Goal: Task Accomplishment & Management: Complete application form

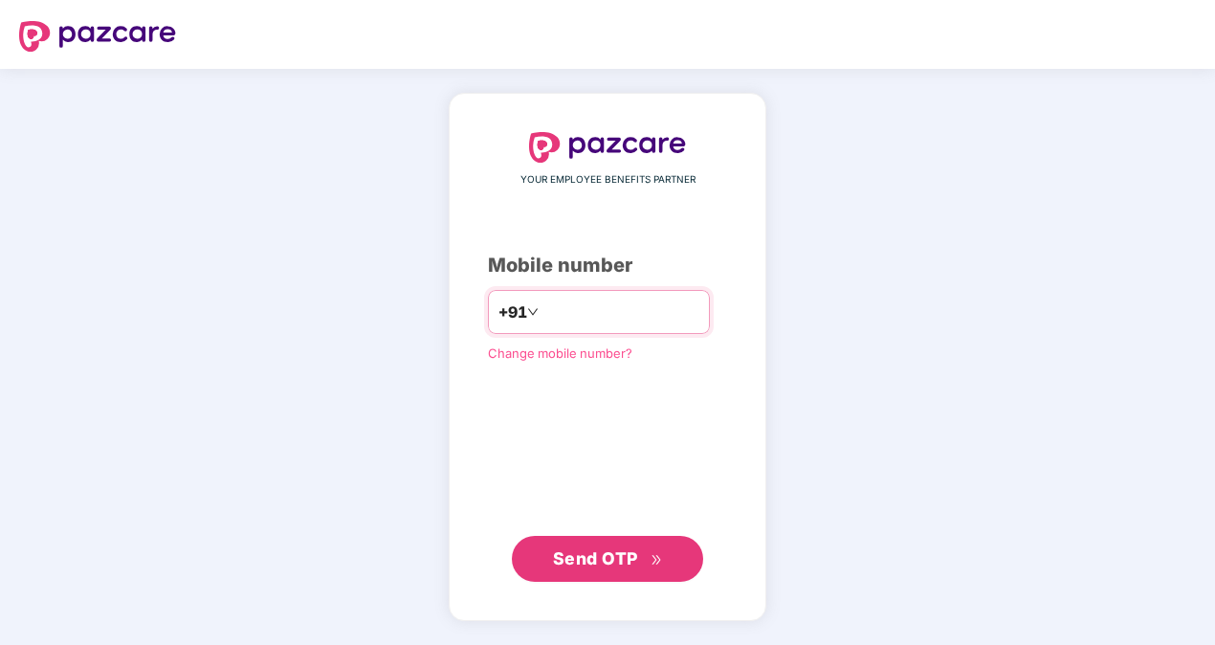
click at [543, 314] on input "**********" at bounding box center [621, 312] width 157 height 31
type input "**********"
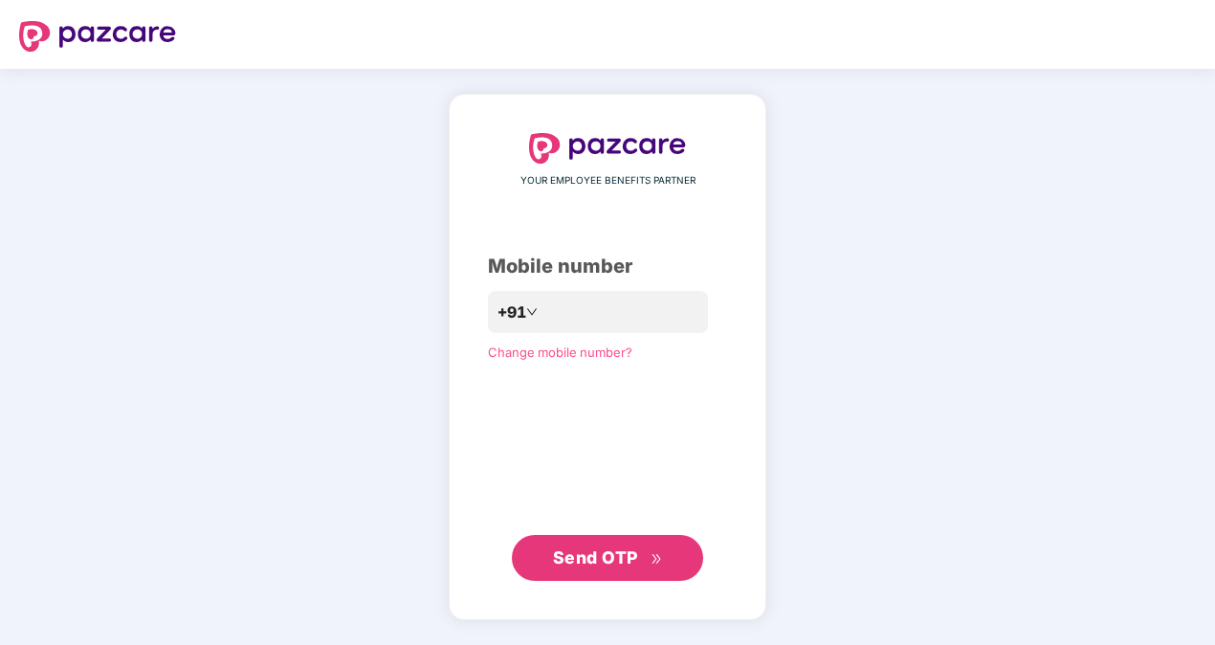
click at [643, 557] on span "Send OTP" at bounding box center [608, 557] width 110 height 27
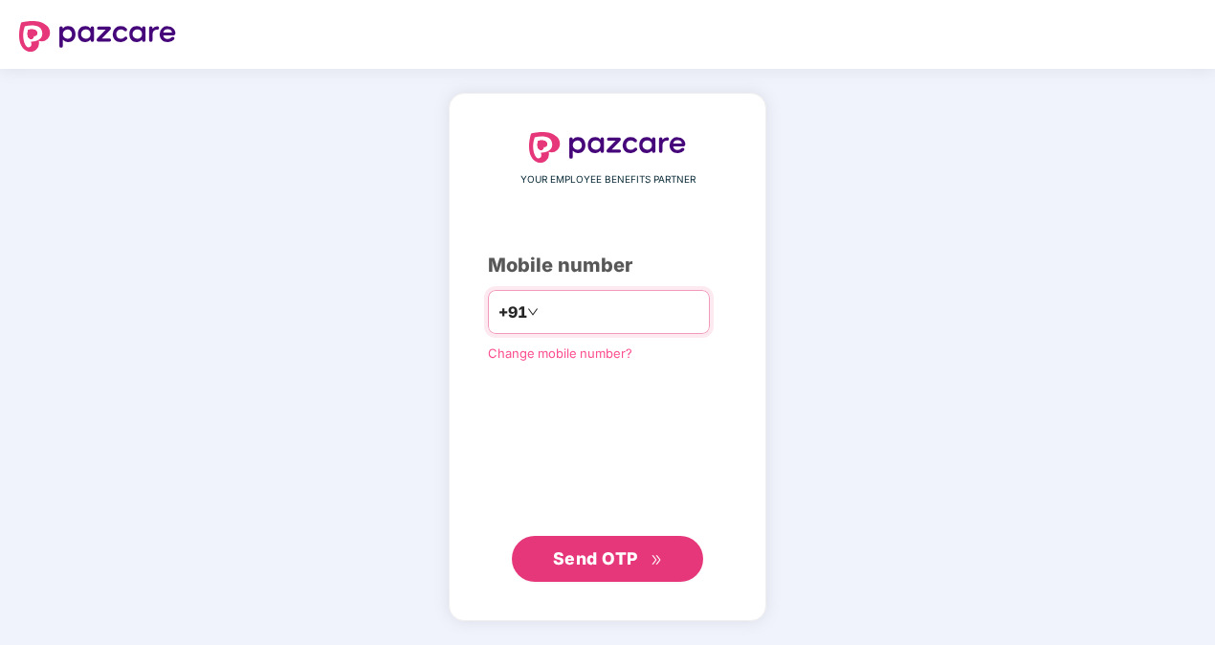
drag, startPoint x: 700, startPoint y: 322, endPoint x: 524, endPoint y: 316, distance: 176.2
click at [543, 316] on input "**********" at bounding box center [621, 312] width 157 height 31
type input "**********"
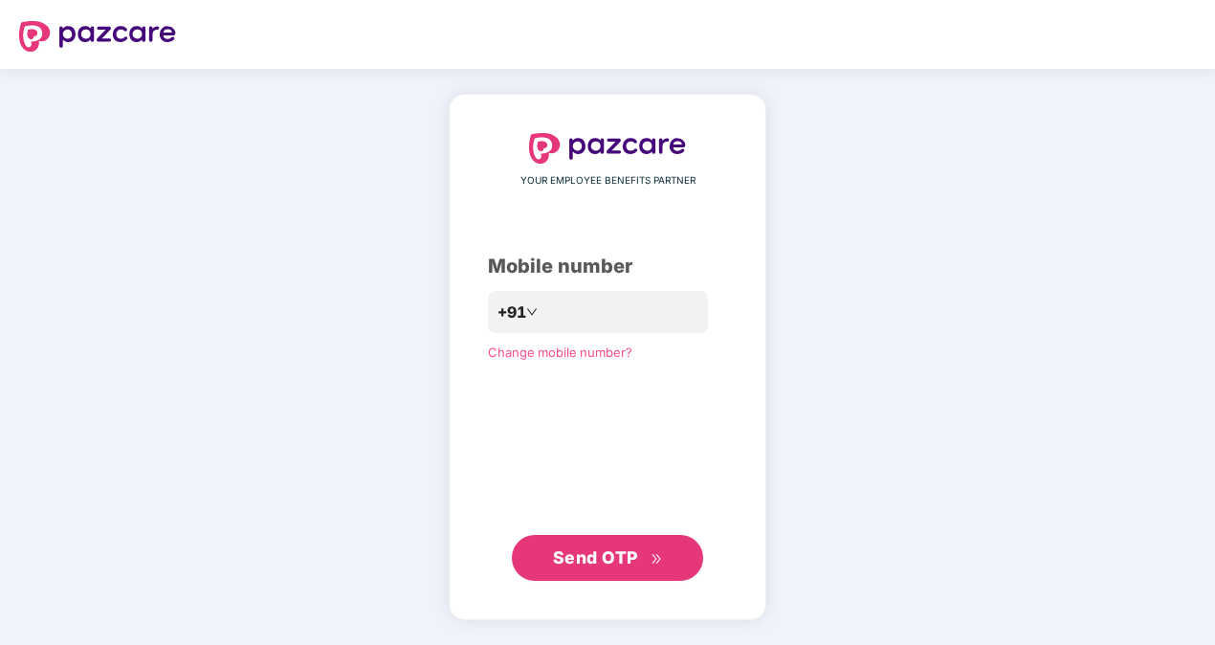
click at [643, 565] on span "Send OTP" at bounding box center [608, 557] width 110 height 27
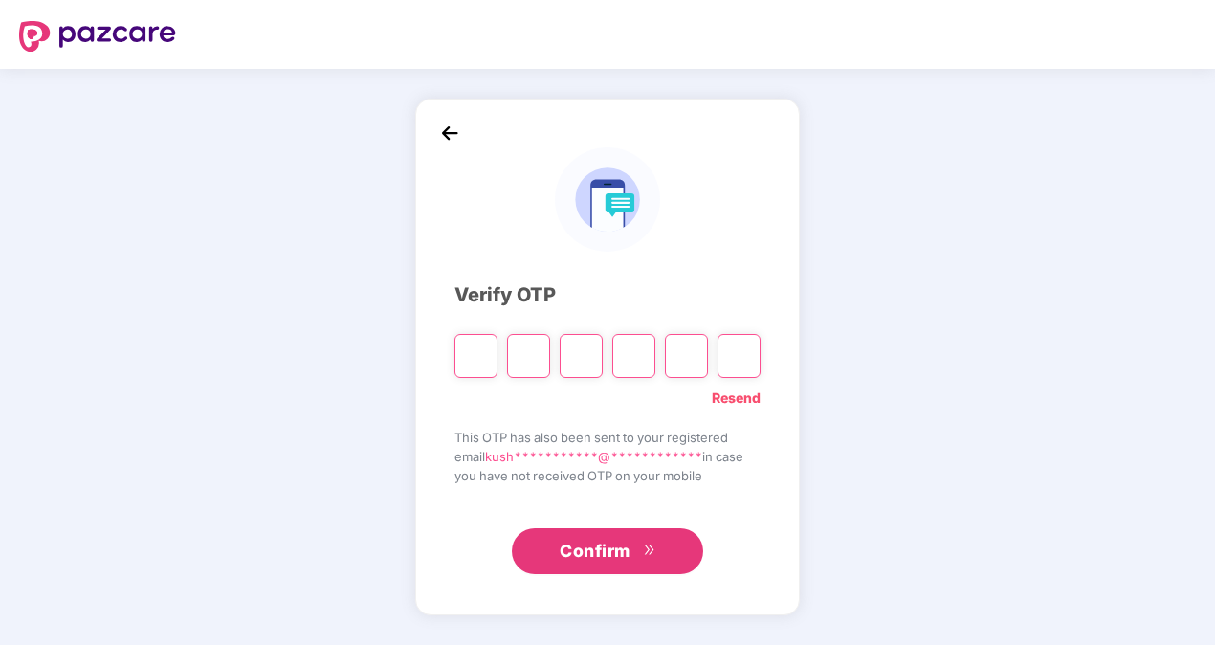
type input "*"
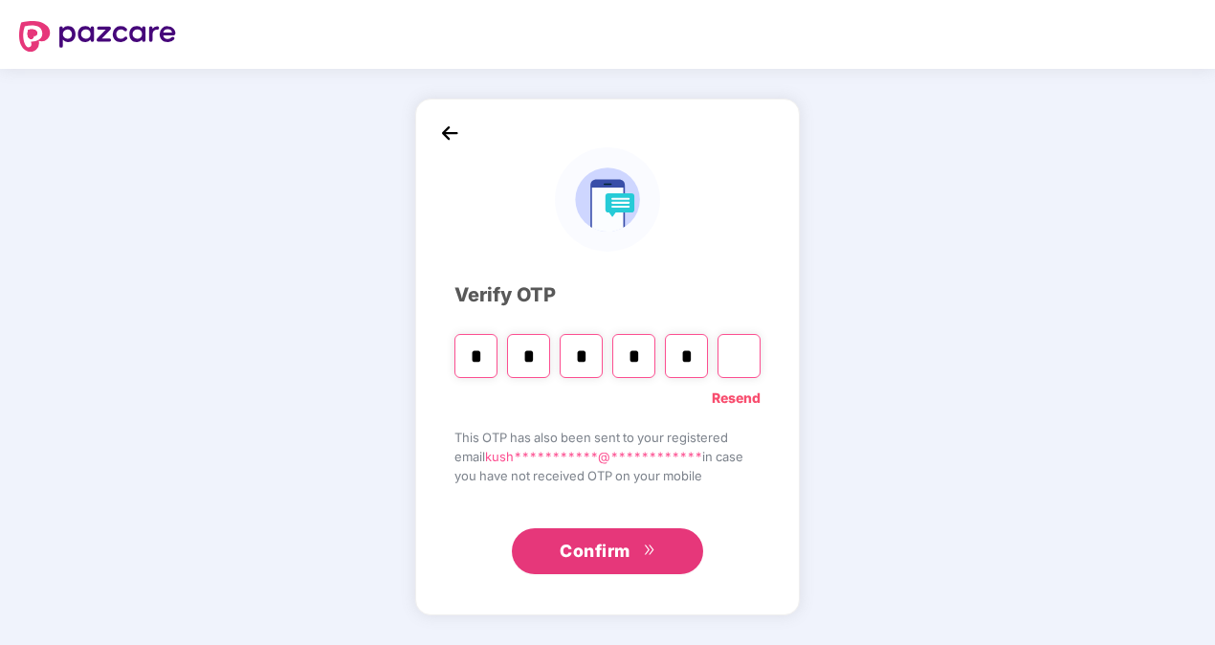
type input "*"
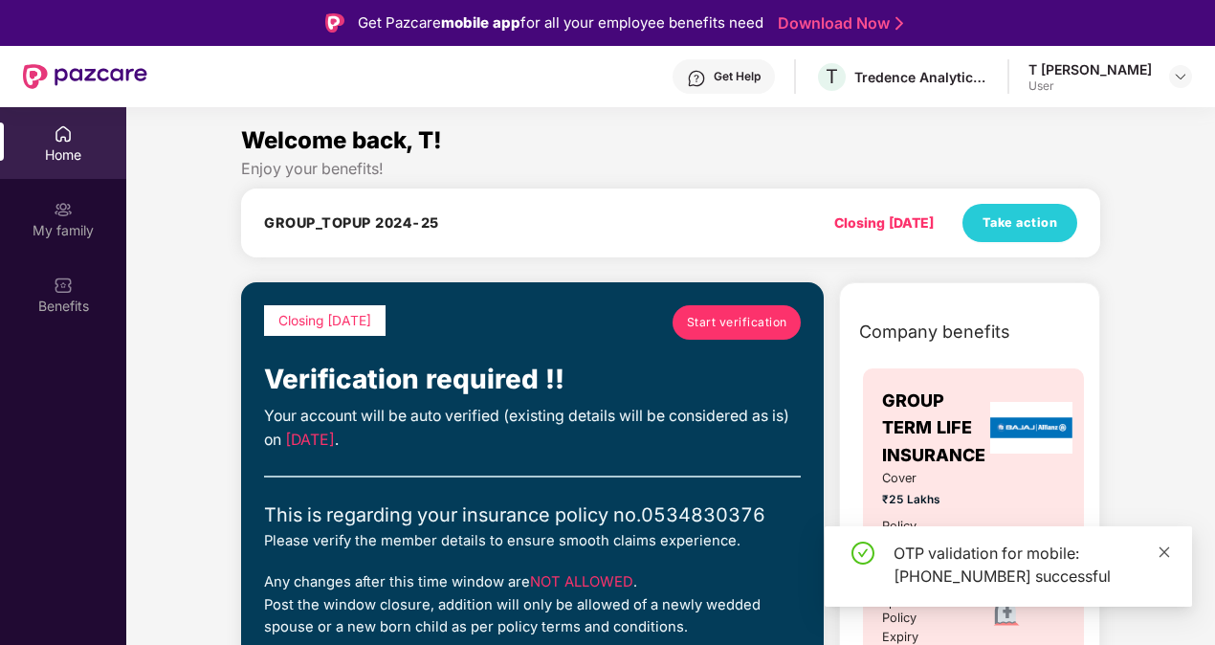
click at [1169, 549] on icon "close" at bounding box center [1164, 551] width 13 height 13
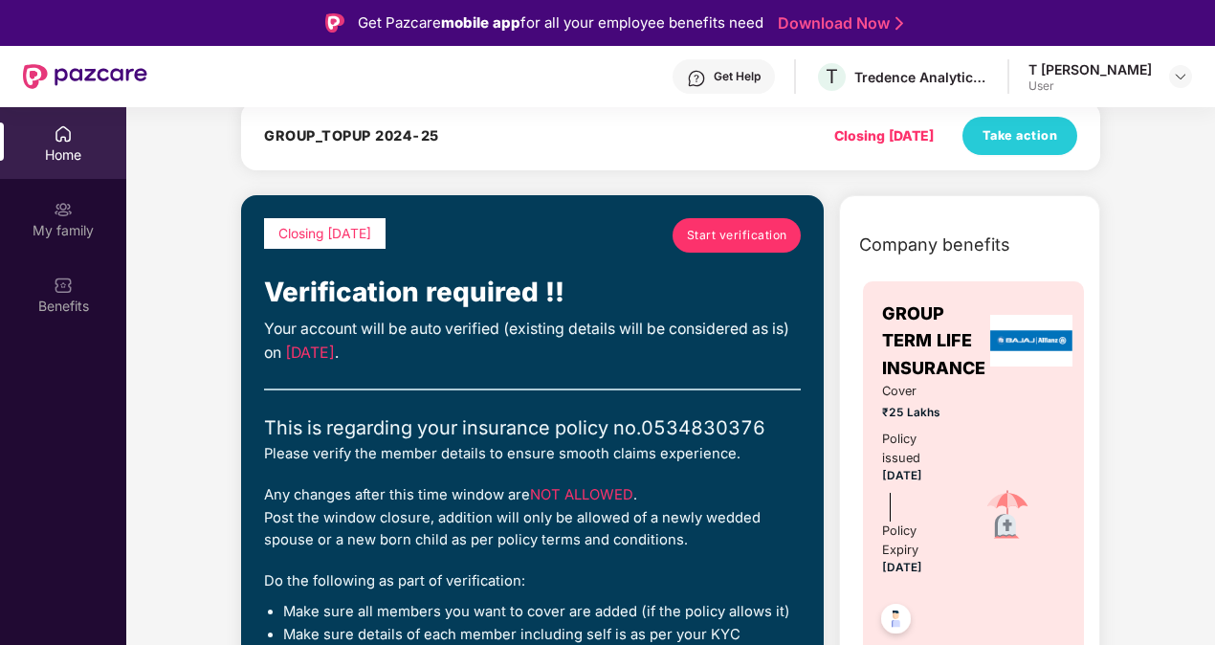
scroll to position [88, 0]
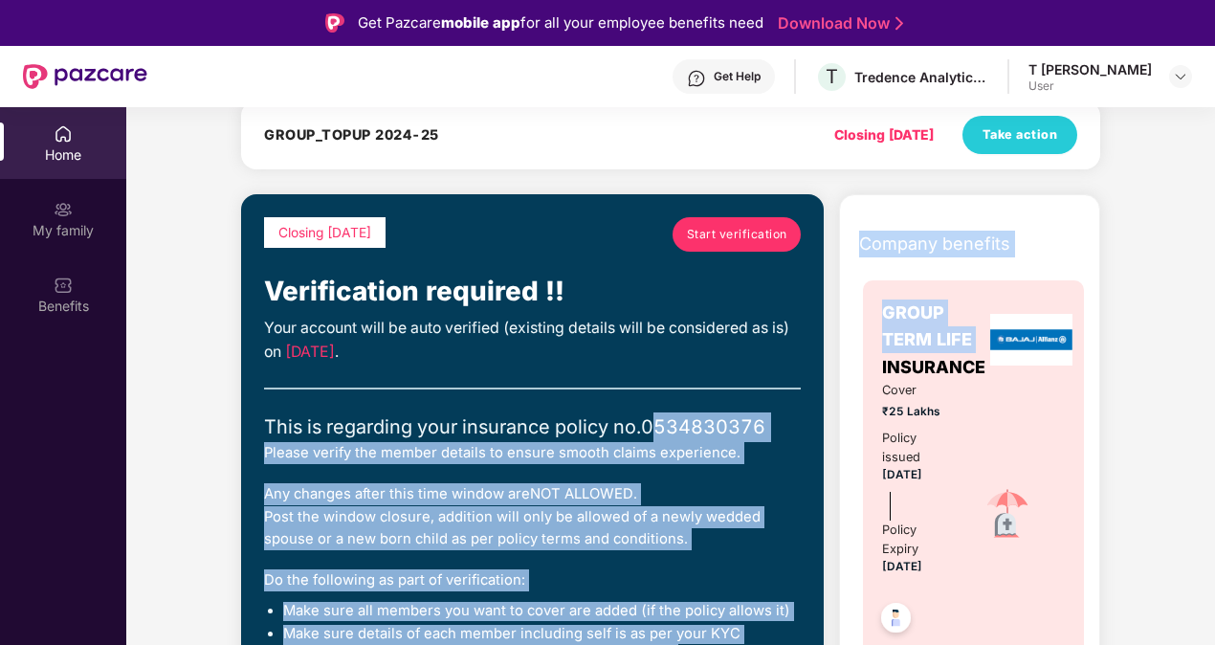
drag, startPoint x: 796, startPoint y: 361, endPoint x: 658, endPoint y: 407, distance: 145.3
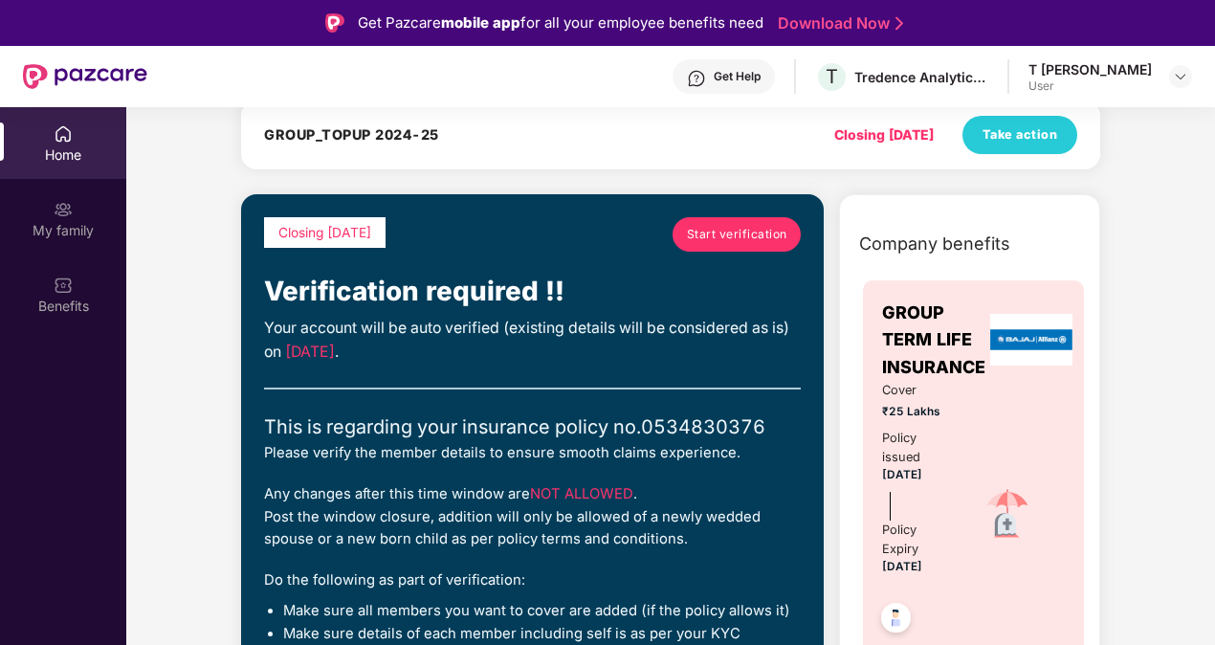
drag, startPoint x: 658, startPoint y: 407, endPoint x: 530, endPoint y: 387, distance: 129.8
click at [530, 387] on div "Closing [DATE] Start verification Verification required !! Your account will be…" at bounding box center [532, 445] width 537 height 456
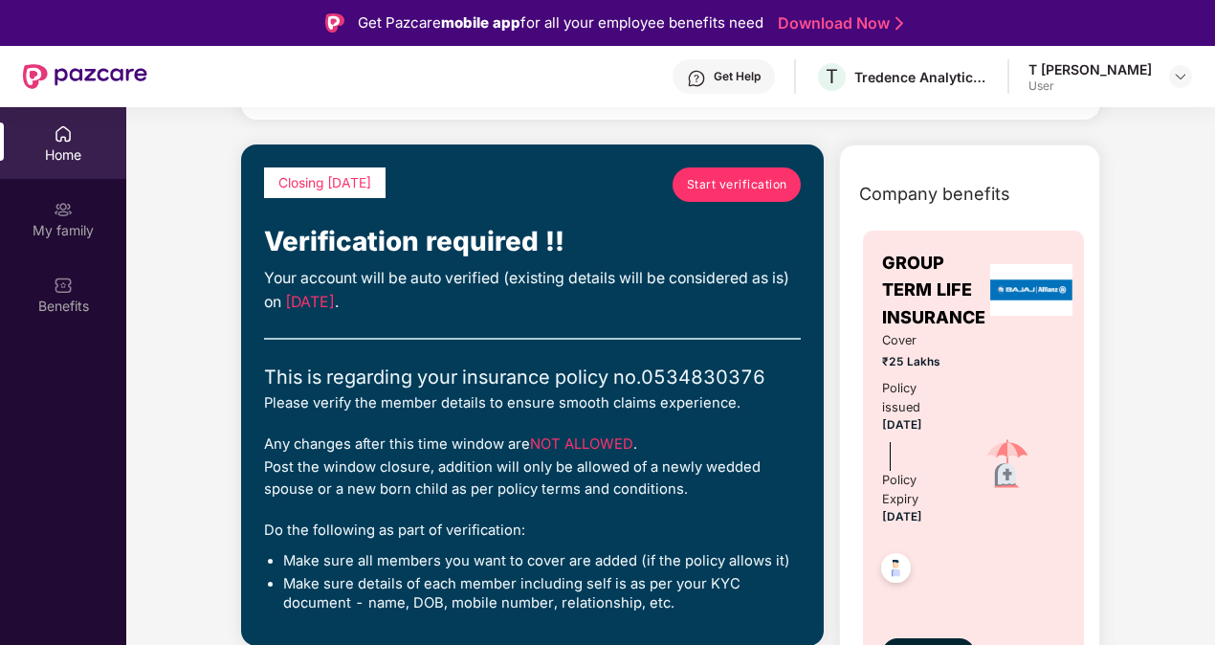
scroll to position [0, 0]
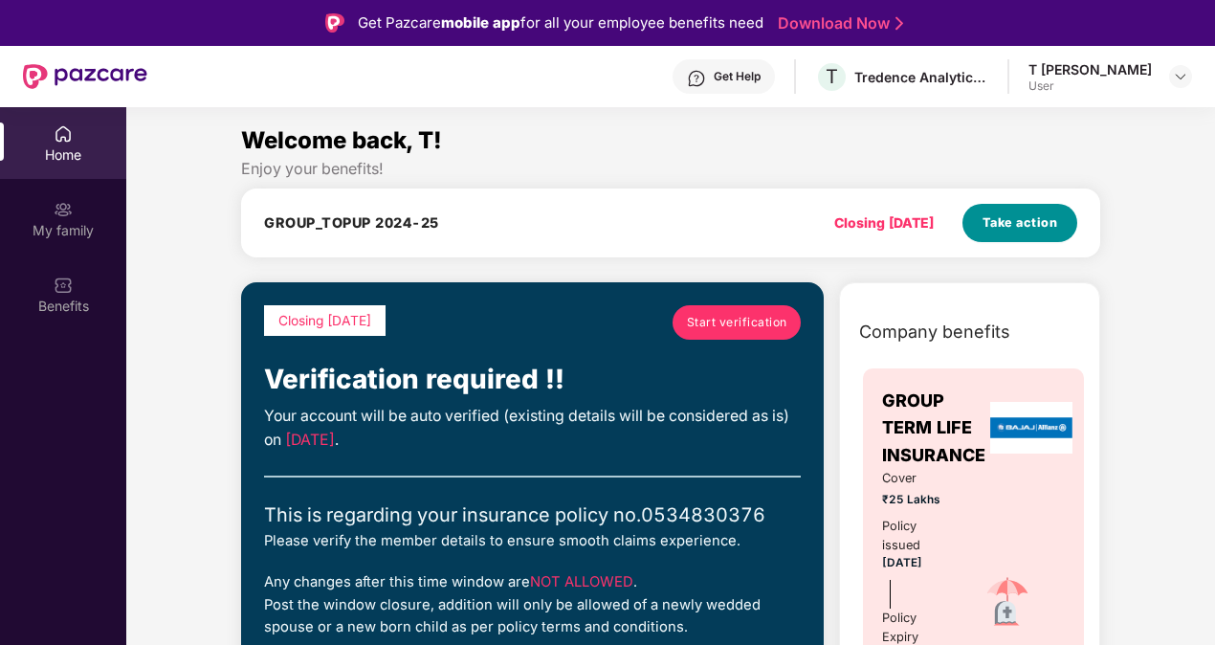
click at [1008, 224] on span "Take action" at bounding box center [1021, 222] width 76 height 19
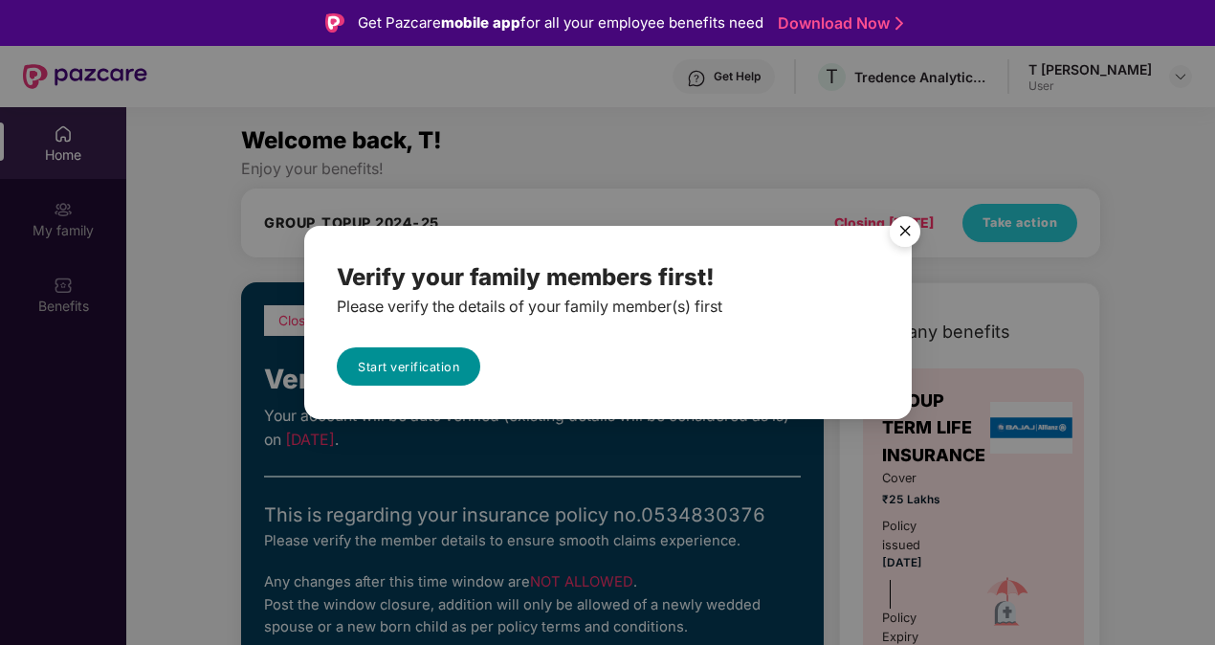
click at [408, 359] on link "Start verification" at bounding box center [409, 366] width 144 height 38
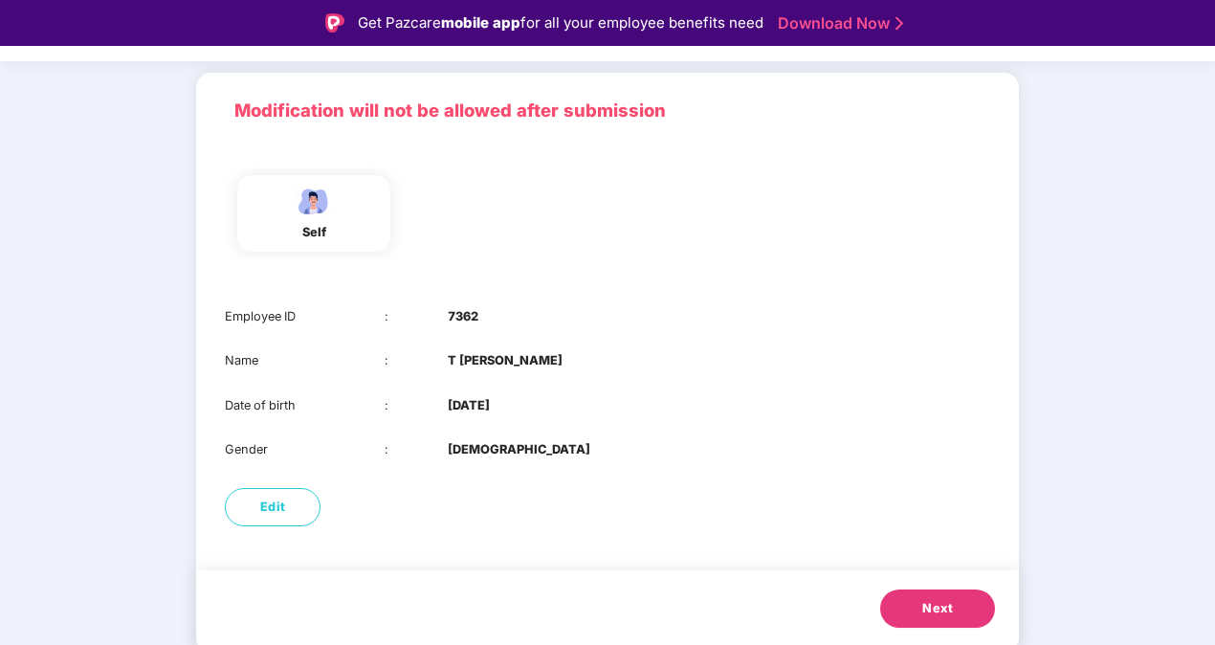
scroll to position [46, 0]
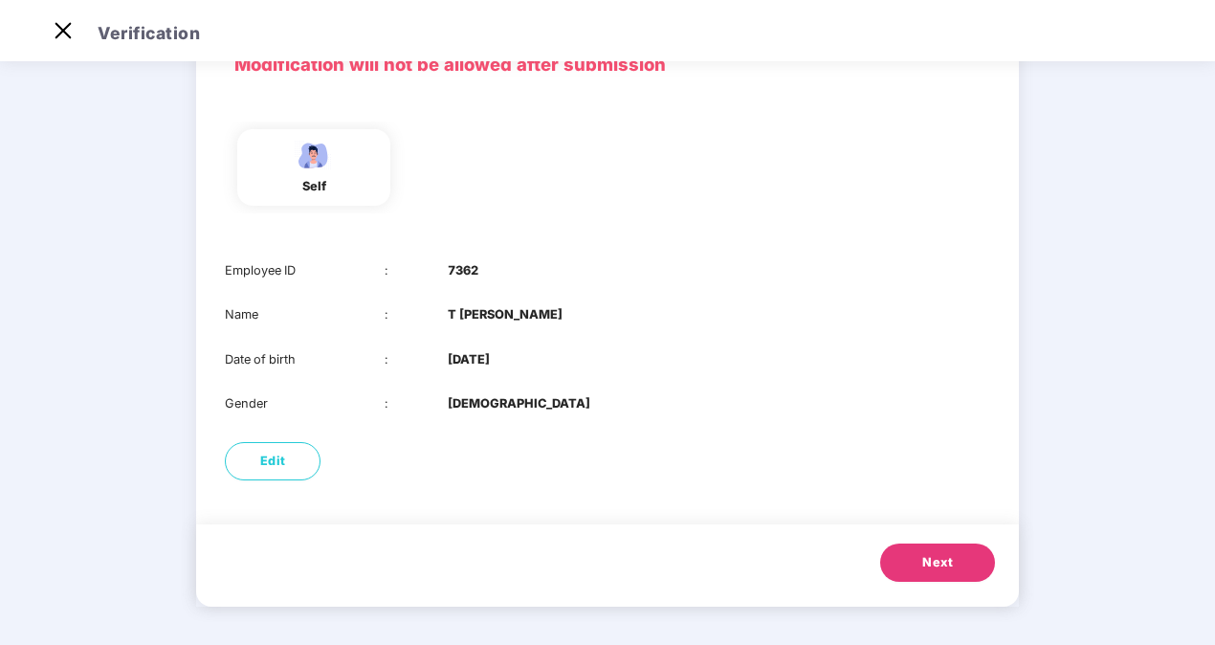
click at [951, 572] on button "Next" at bounding box center [937, 563] width 115 height 38
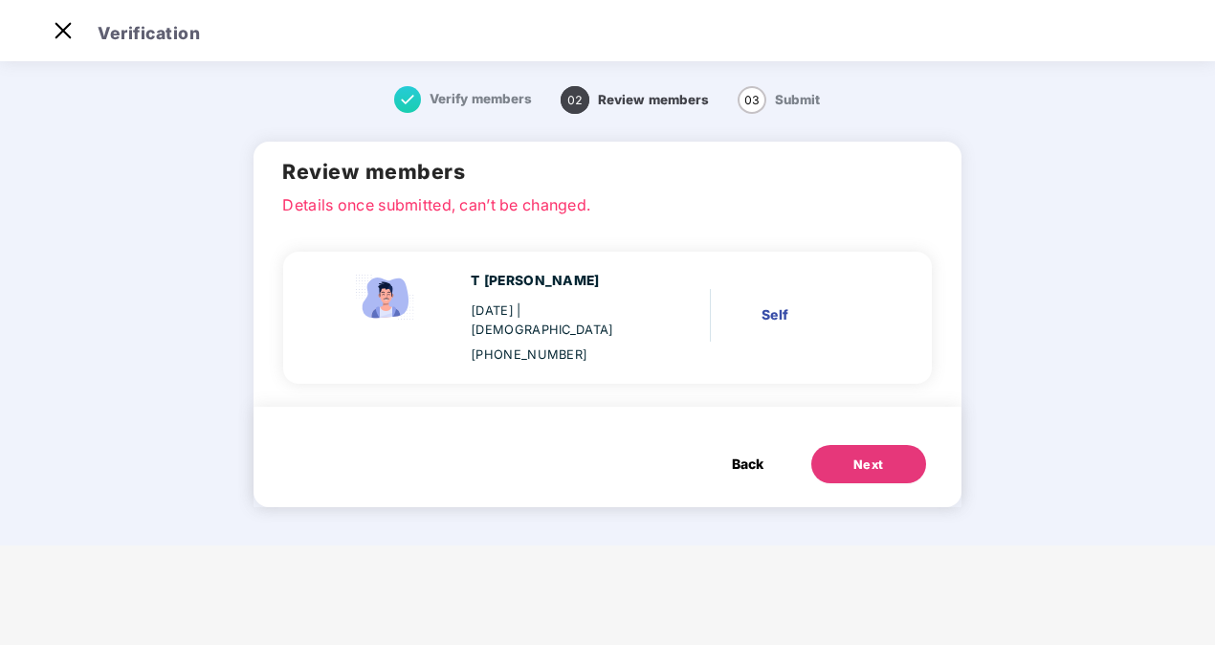
scroll to position [0, 0]
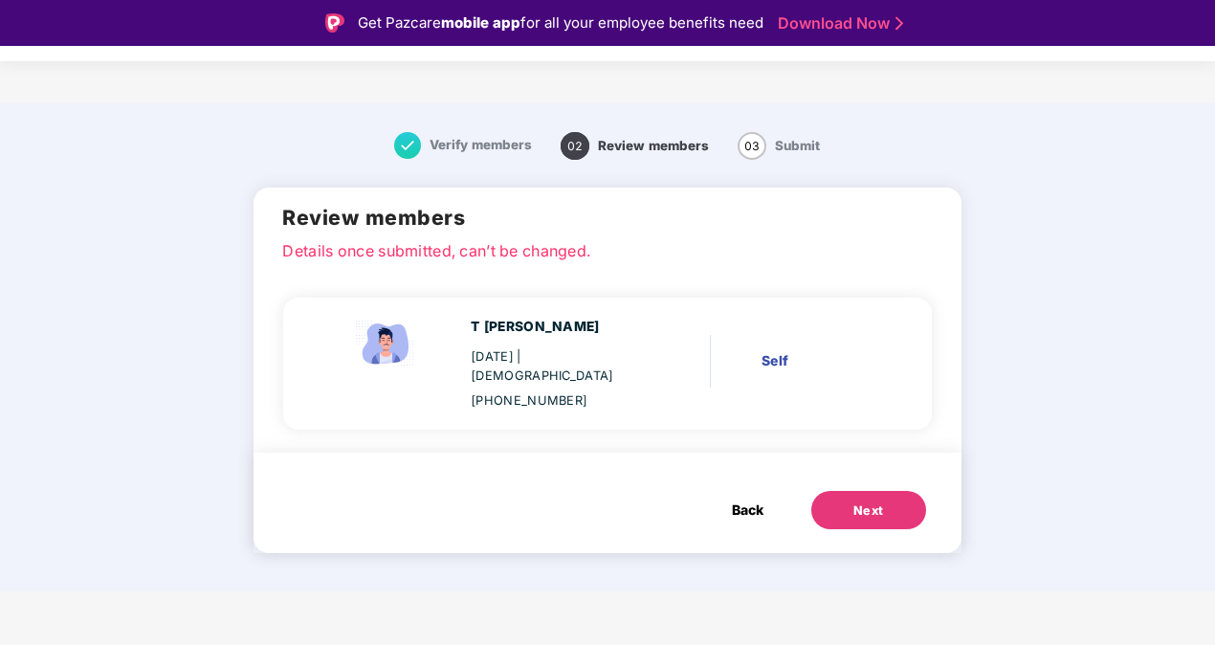
click at [871, 501] on div "Next" at bounding box center [869, 510] width 31 height 19
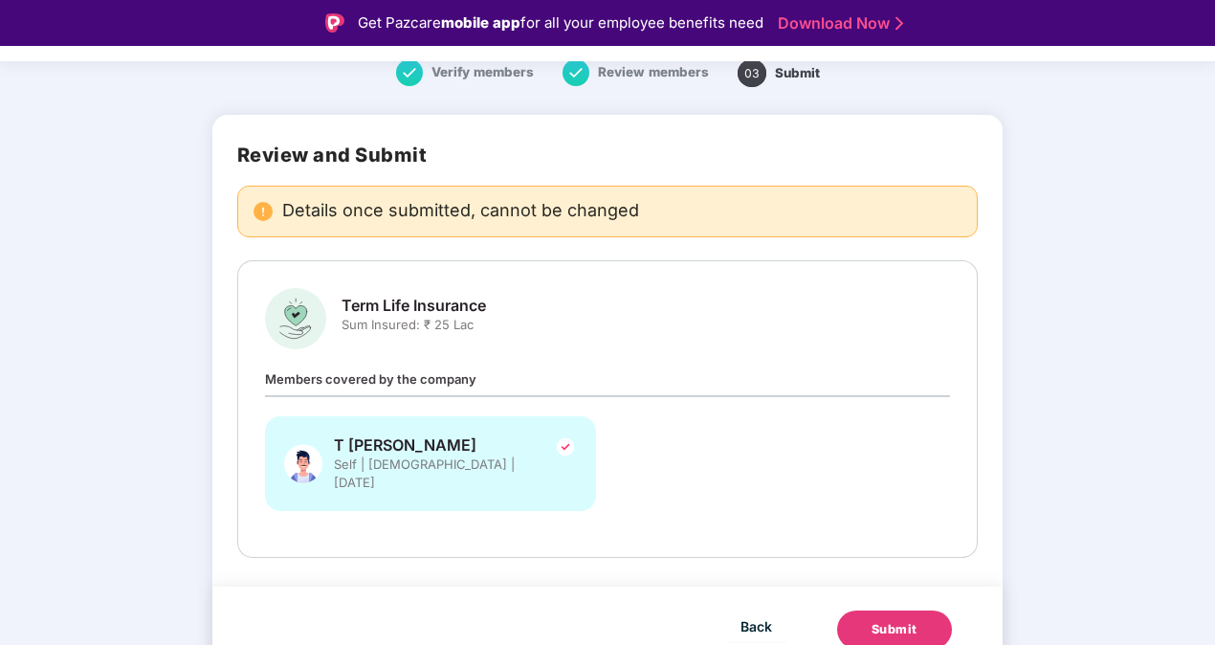
scroll to position [46, 0]
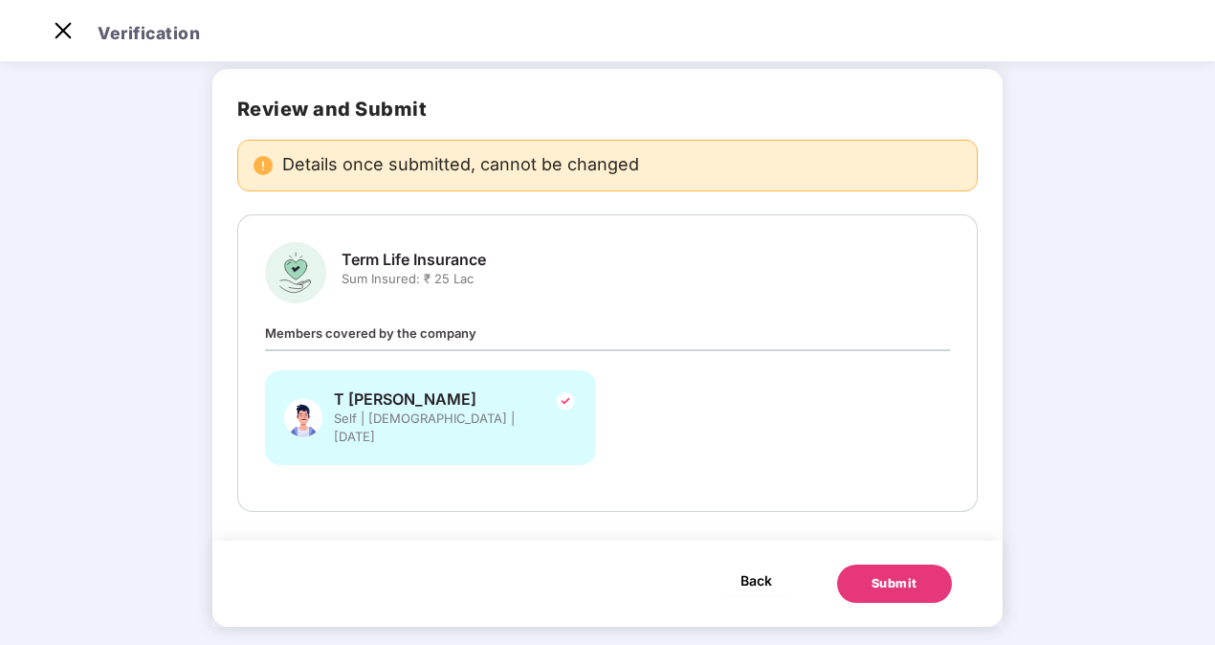
click at [773, 570] on button "Back" at bounding box center [756, 580] width 60 height 31
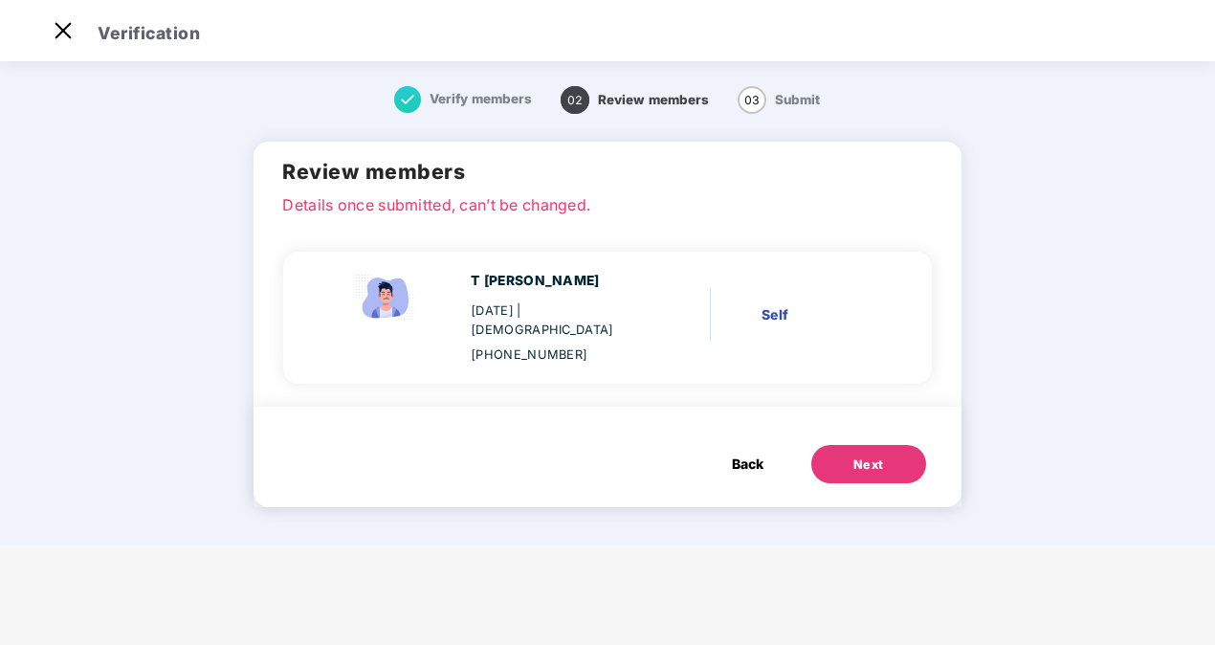
scroll to position [0, 0]
click at [748, 454] on span "Back" at bounding box center [748, 464] width 32 height 21
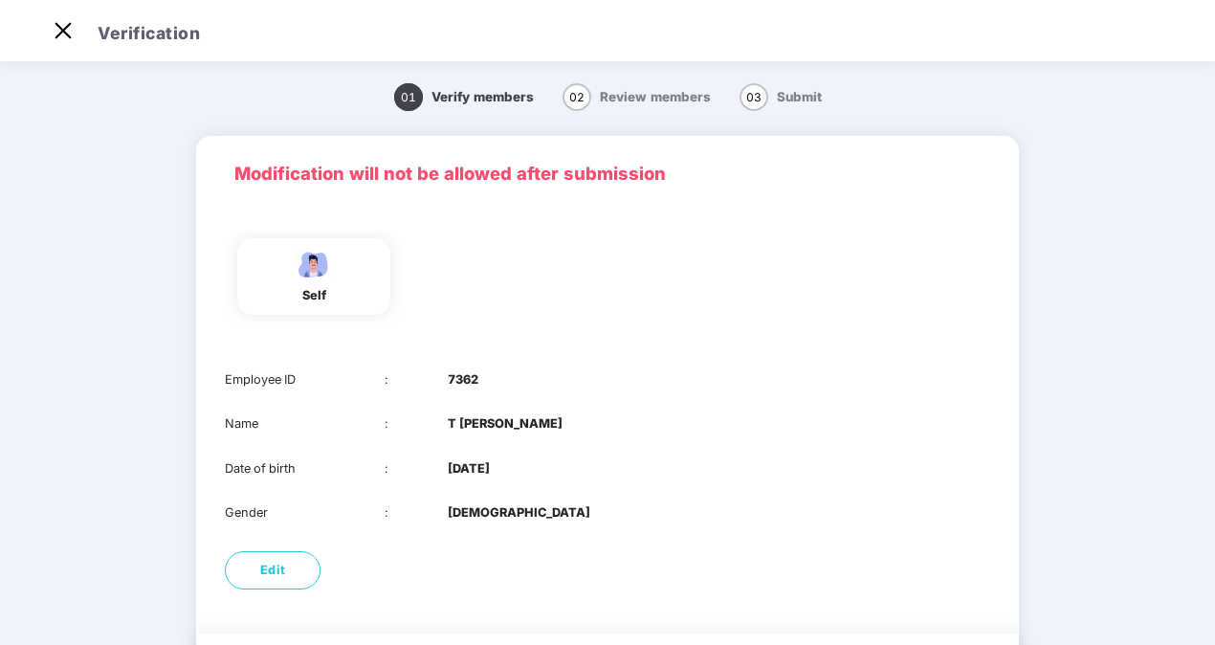
scroll to position [109, 0]
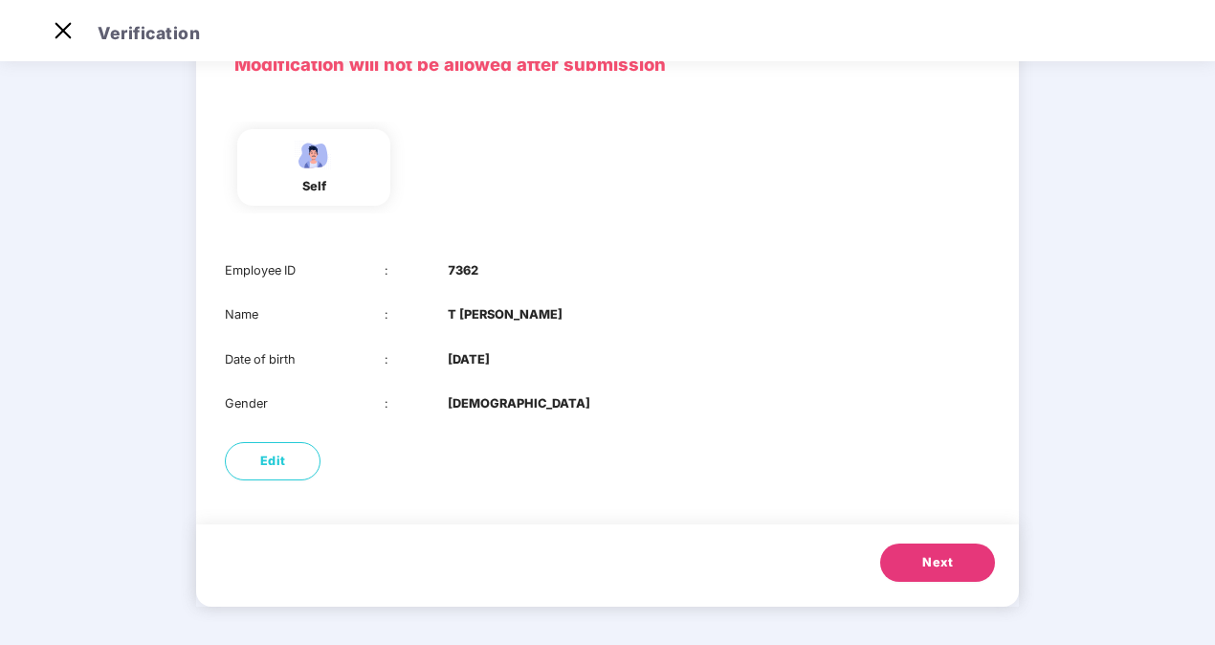
click at [945, 557] on span "Next" at bounding box center [937, 562] width 31 height 19
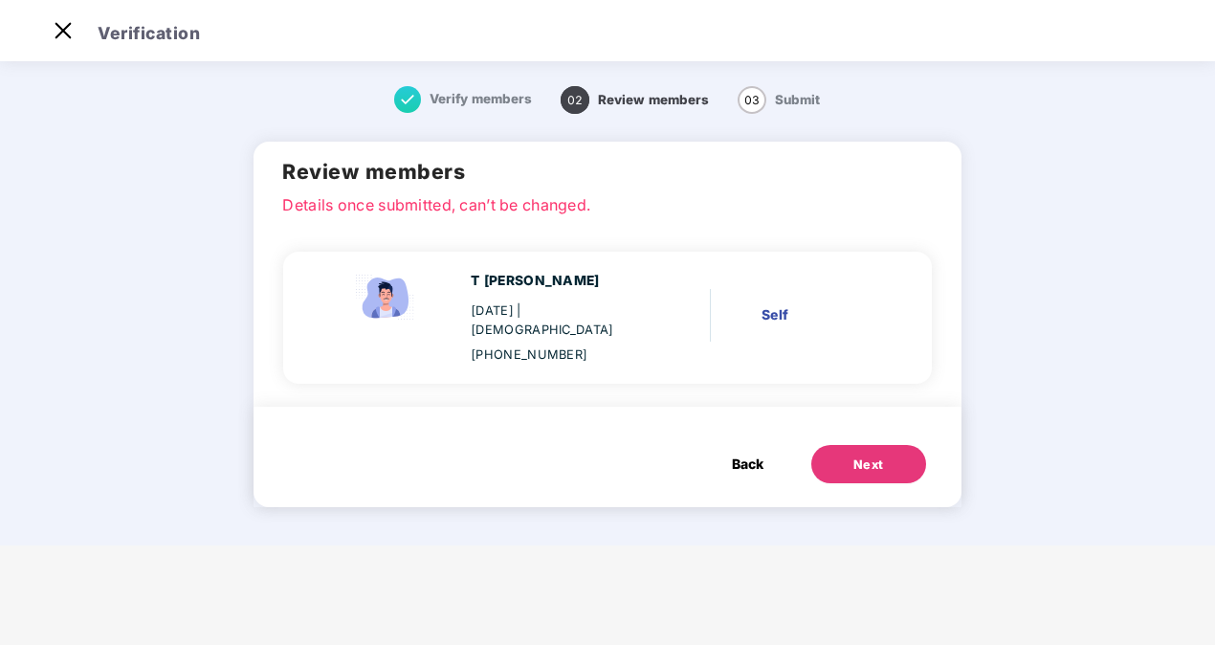
click at [859, 456] on div "Next" at bounding box center [869, 465] width 31 height 19
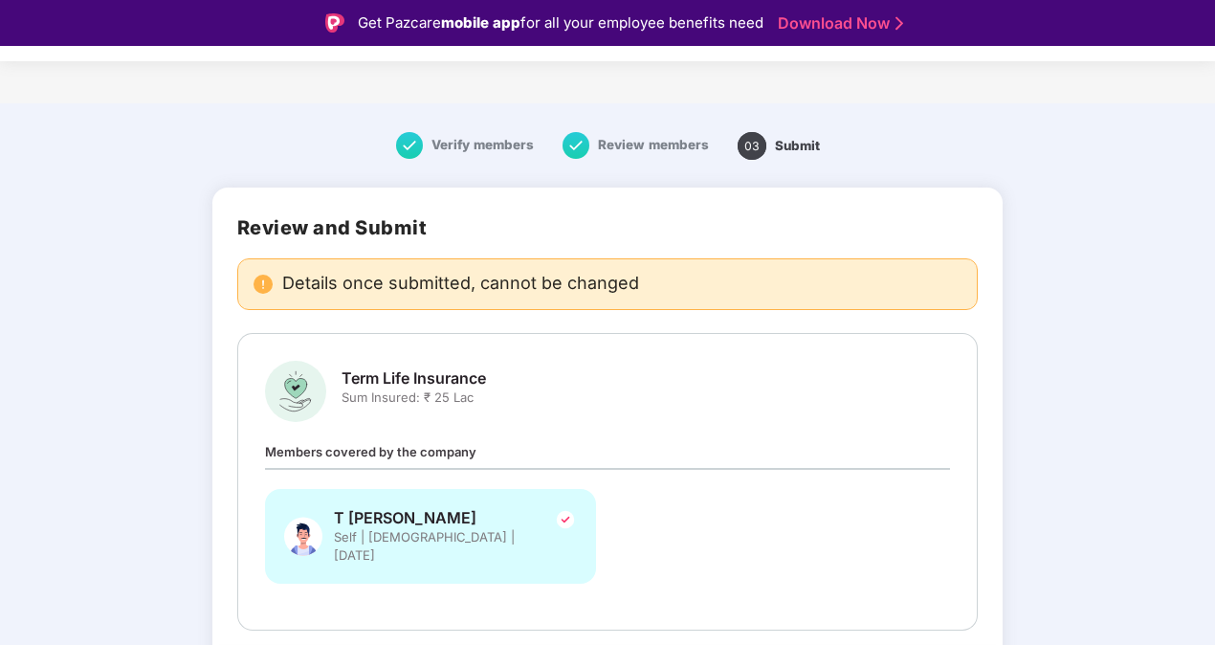
scroll to position [73, 0]
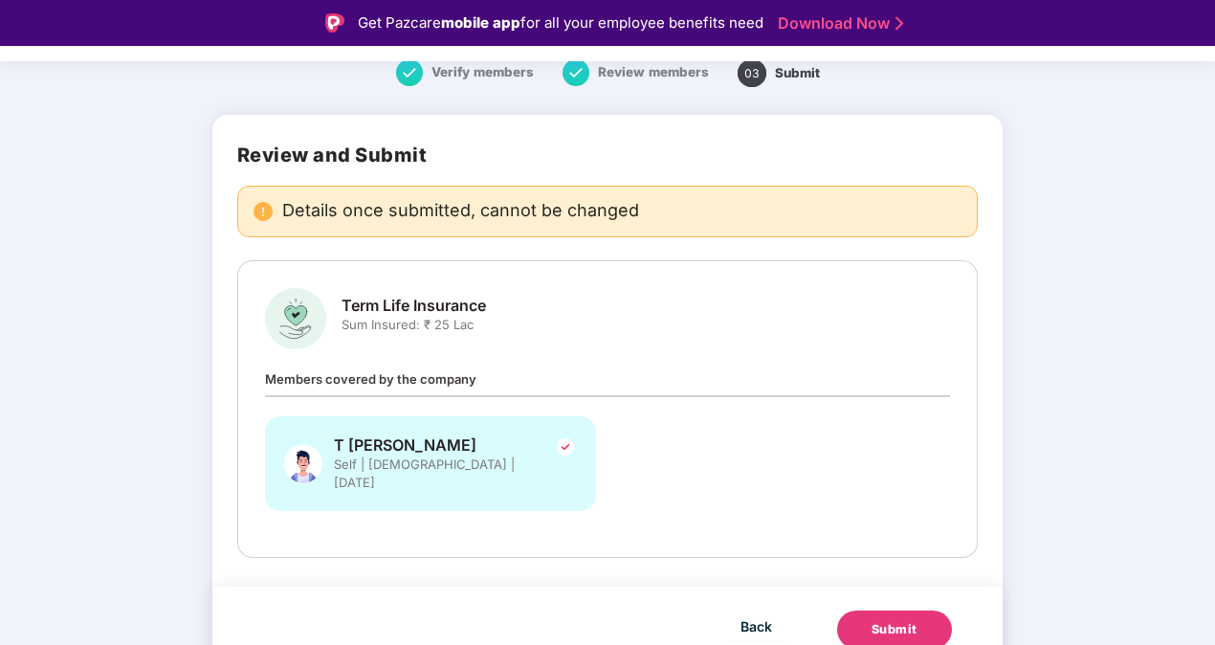
click at [902, 621] on button "Submit" at bounding box center [894, 630] width 115 height 38
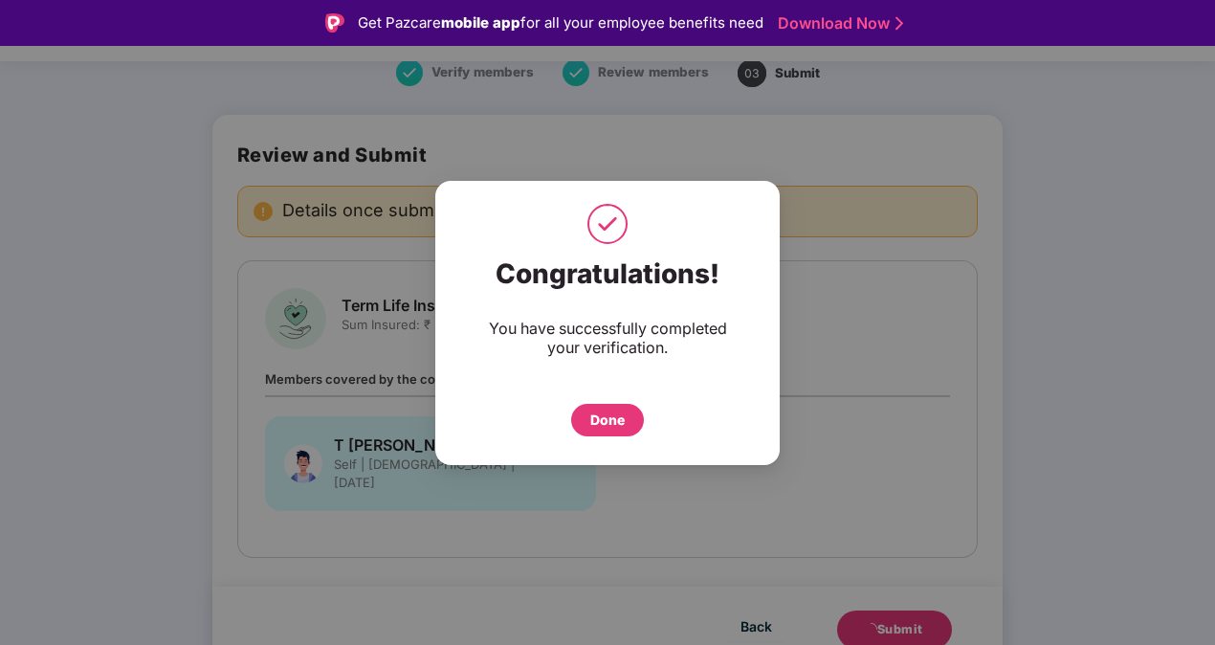
click at [630, 413] on div "Done" at bounding box center [607, 420] width 73 height 33
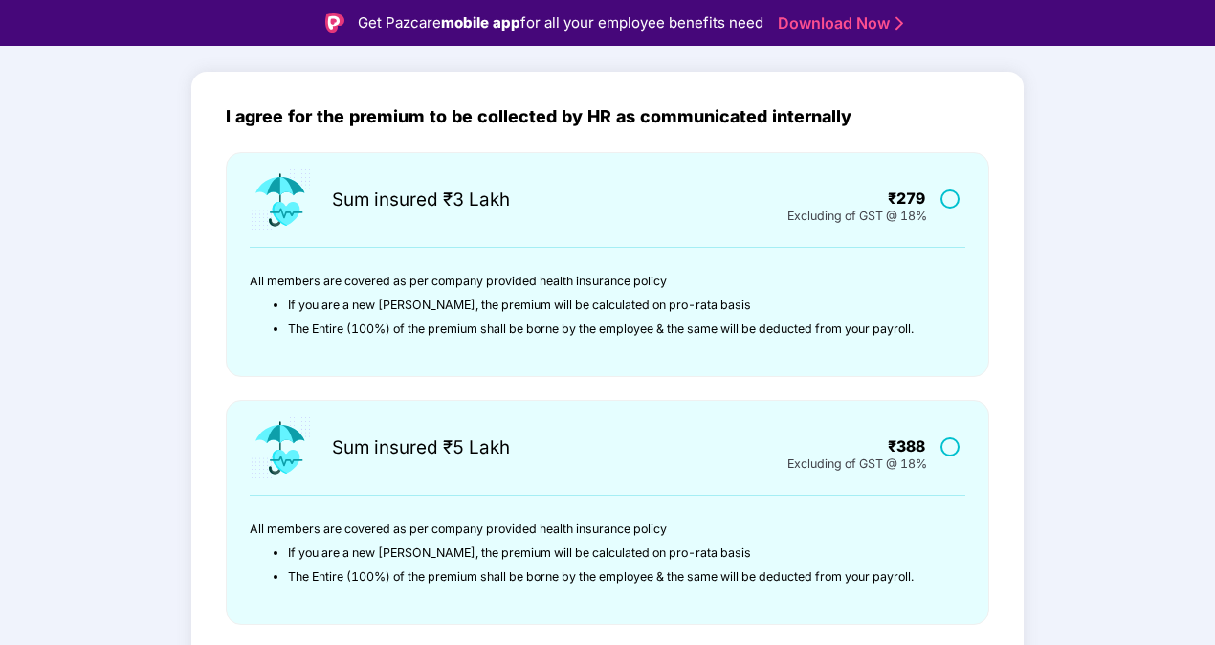
scroll to position [132, 0]
click at [541, 397] on div "Sum insured ₹3 Lakh ₹279 Excluding of GST @ 18% All members are covered as per …" at bounding box center [608, 275] width 764 height 248
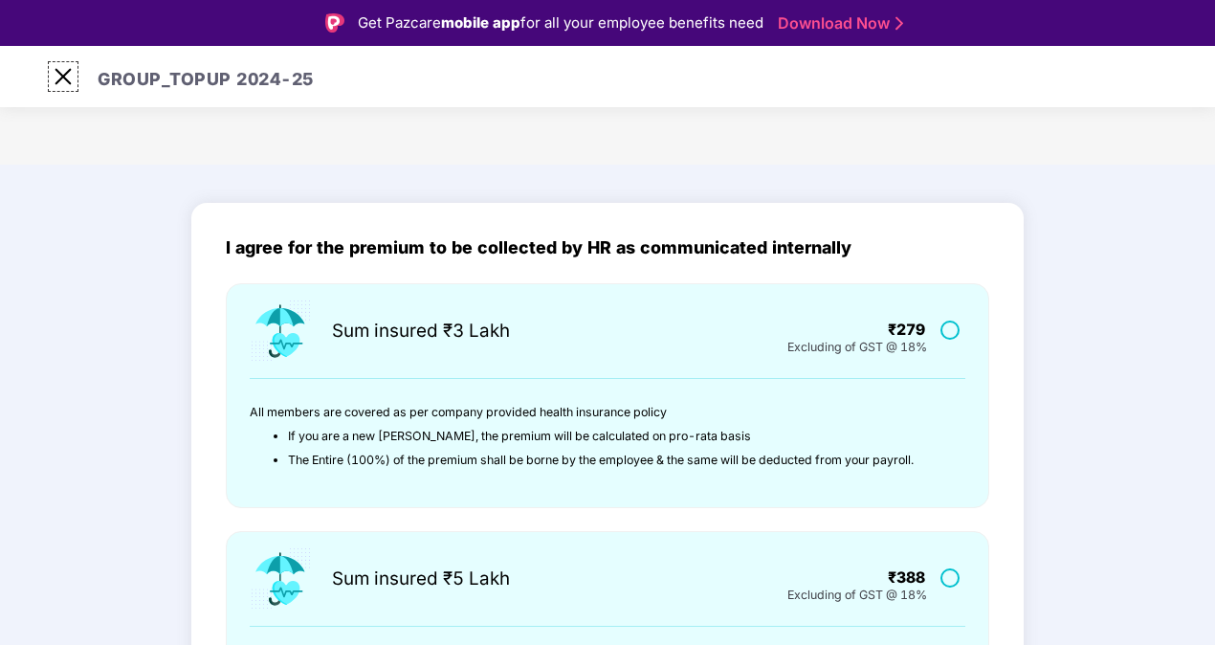
click at [76, 73] on img at bounding box center [63, 76] width 31 height 31
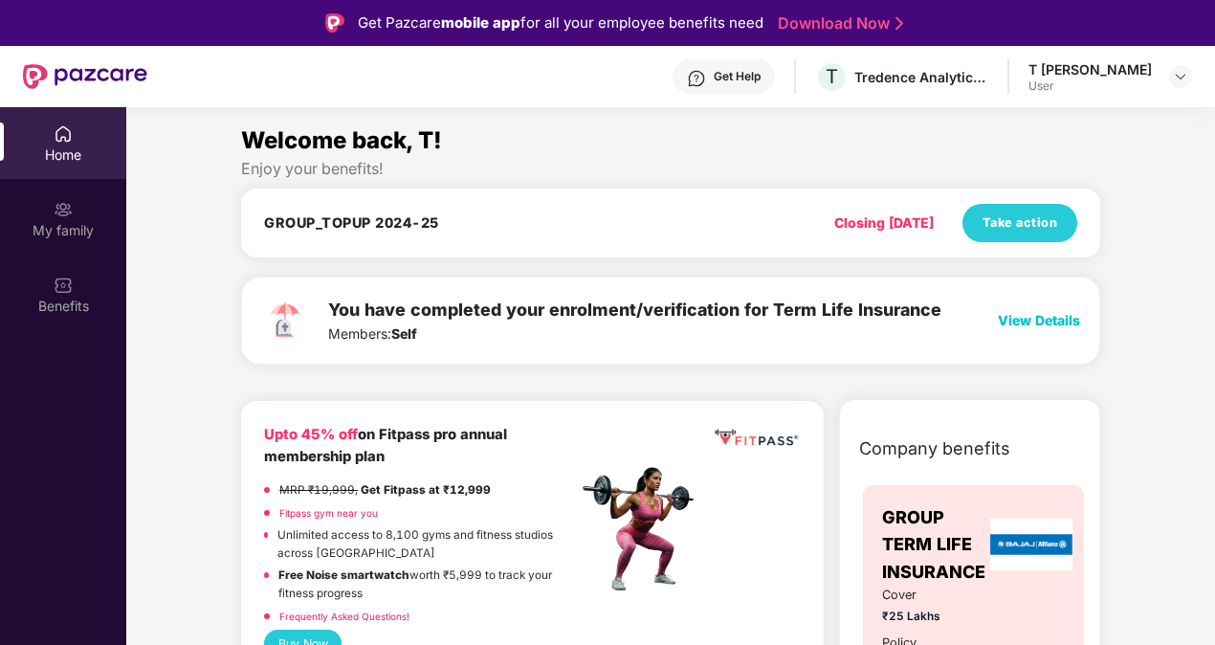
click at [1032, 323] on span "View Details" at bounding box center [1039, 320] width 82 height 16
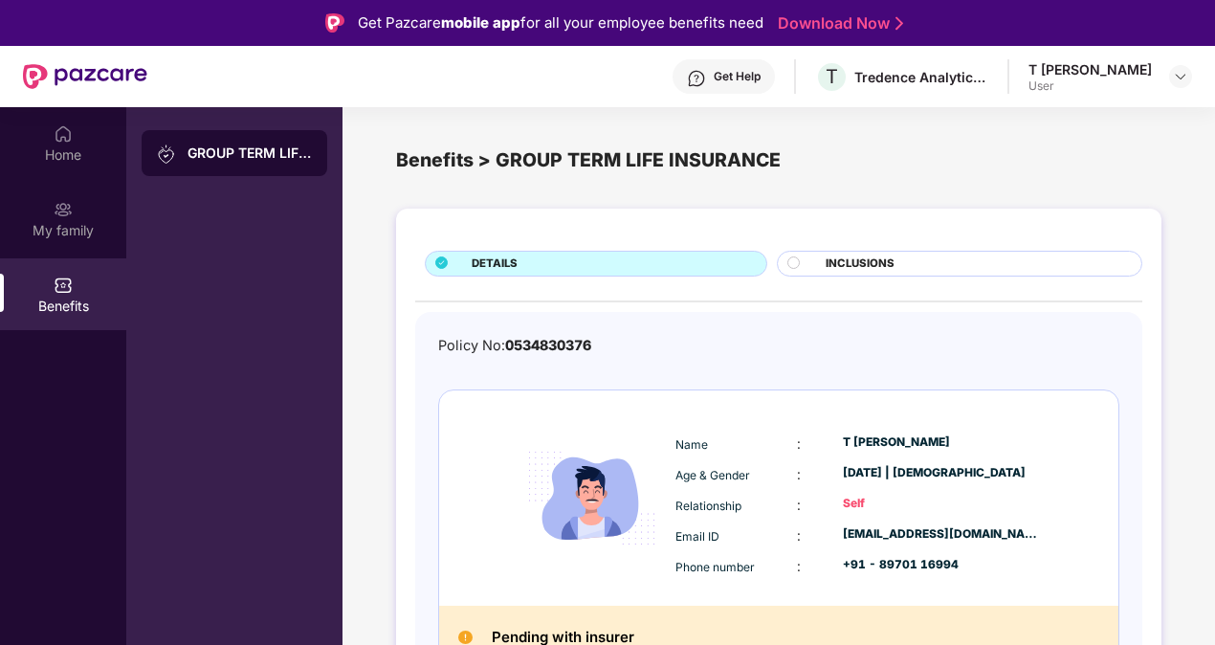
scroll to position [25, 0]
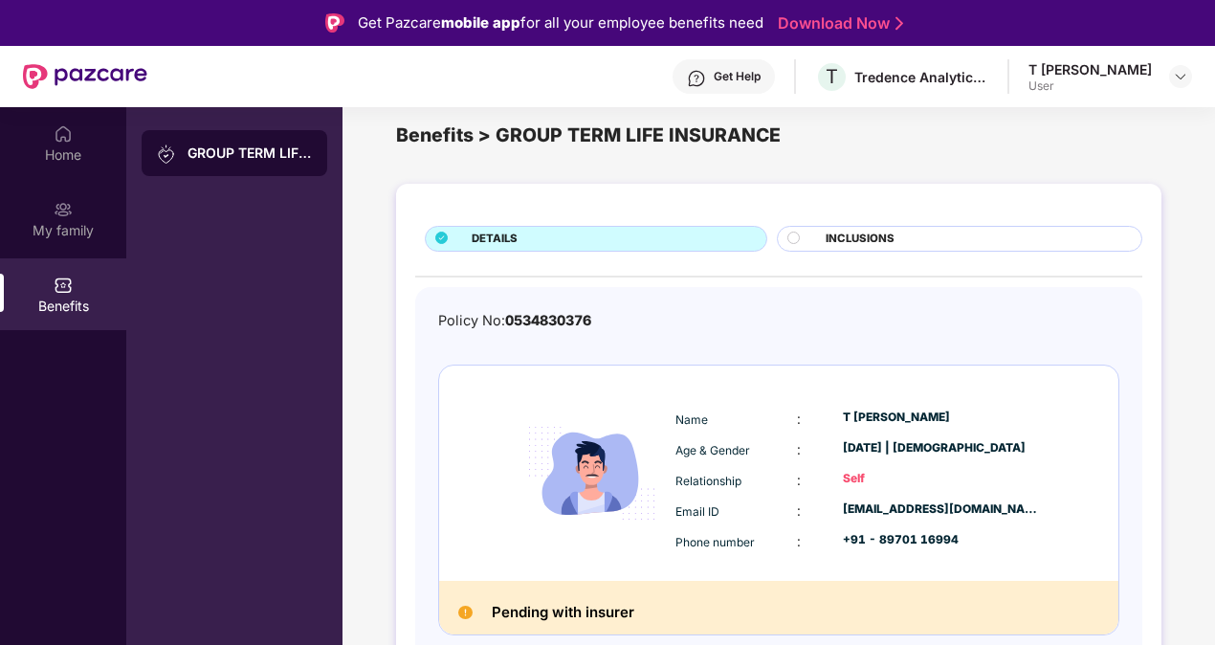
click at [802, 241] on div at bounding box center [802, 241] width 29 height 18
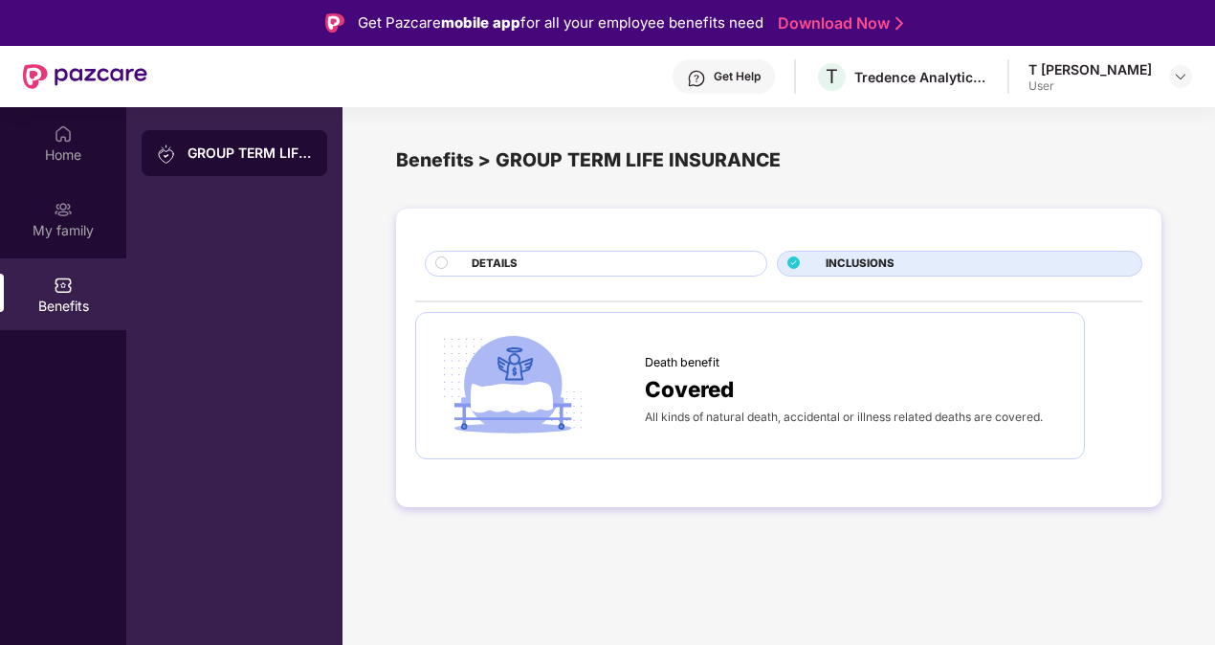
scroll to position [0, 0]
click at [591, 260] on div "DETAILS" at bounding box center [609, 266] width 295 height 20
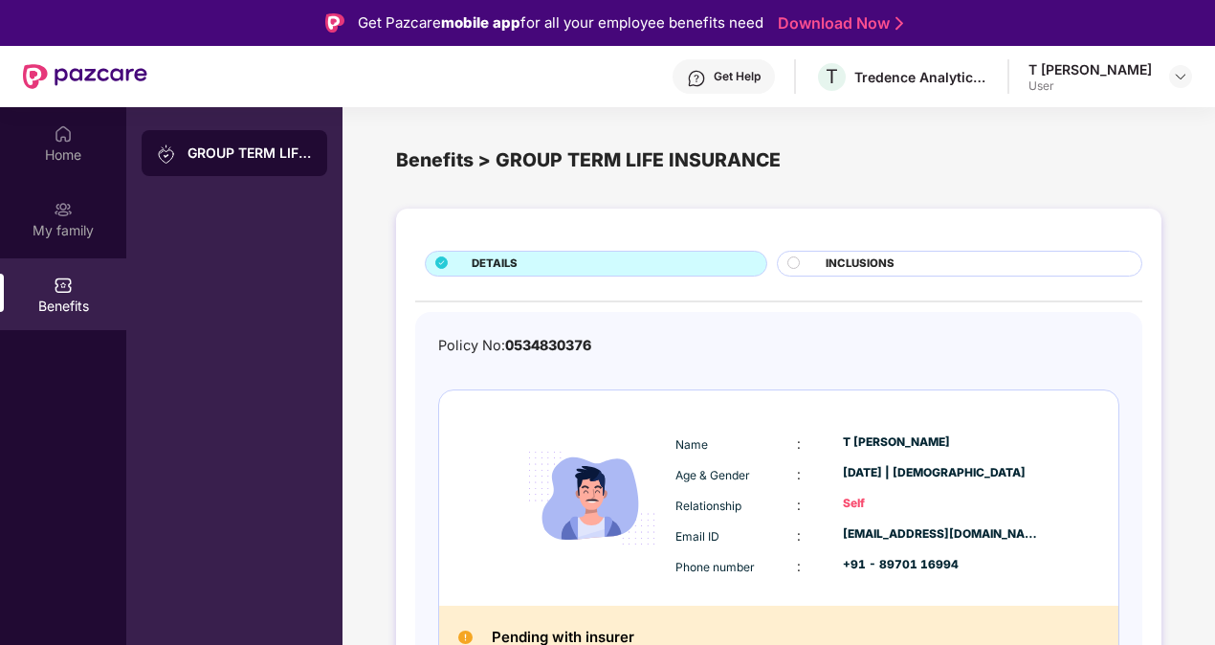
click at [256, 157] on div "GROUP TERM LIFE INSURANCE" at bounding box center [250, 153] width 124 height 19
click at [439, 159] on div "Benefits > GROUP TERM LIFE INSURANCE" at bounding box center [779, 160] width 766 height 30
click at [63, 144] on div "Home" at bounding box center [63, 143] width 126 height 72
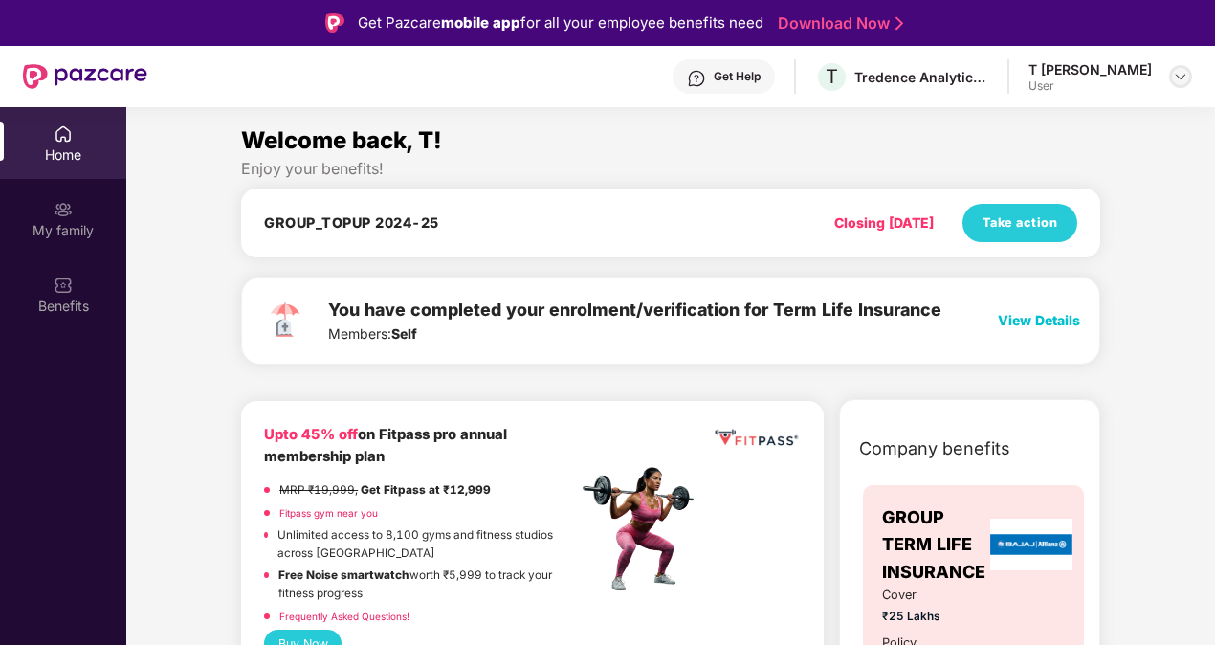
click at [1179, 78] on img at bounding box center [1180, 76] width 15 height 15
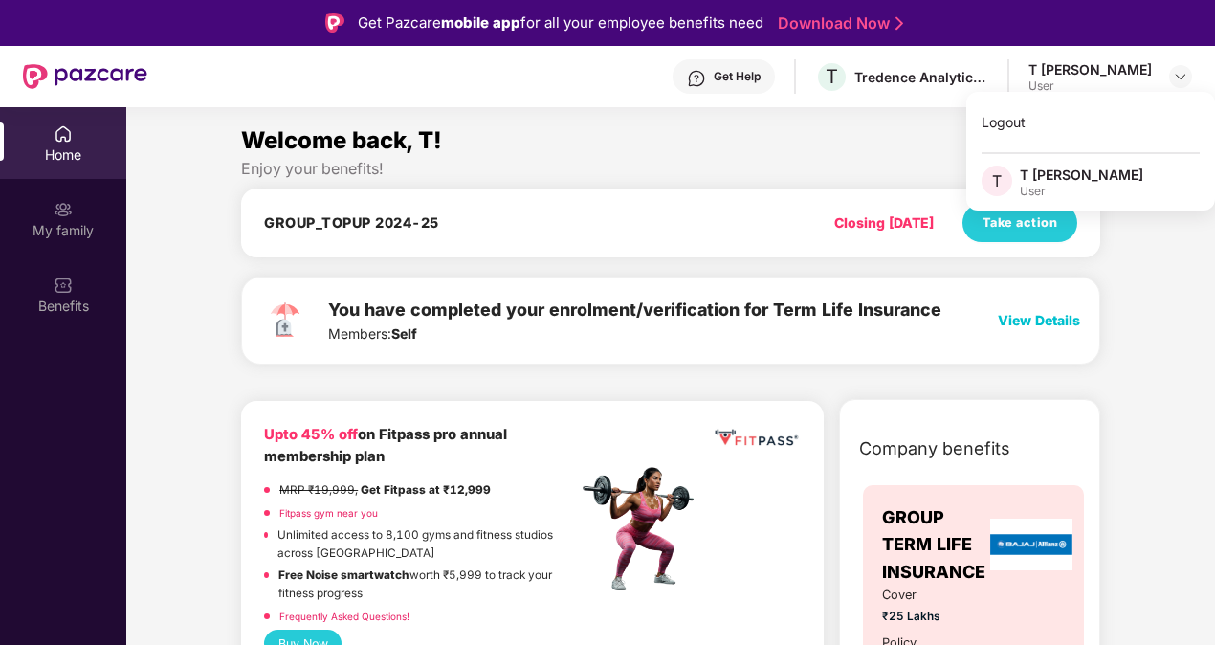
click at [1087, 182] on div "T [PERSON_NAME]" at bounding box center [1081, 175] width 123 height 18
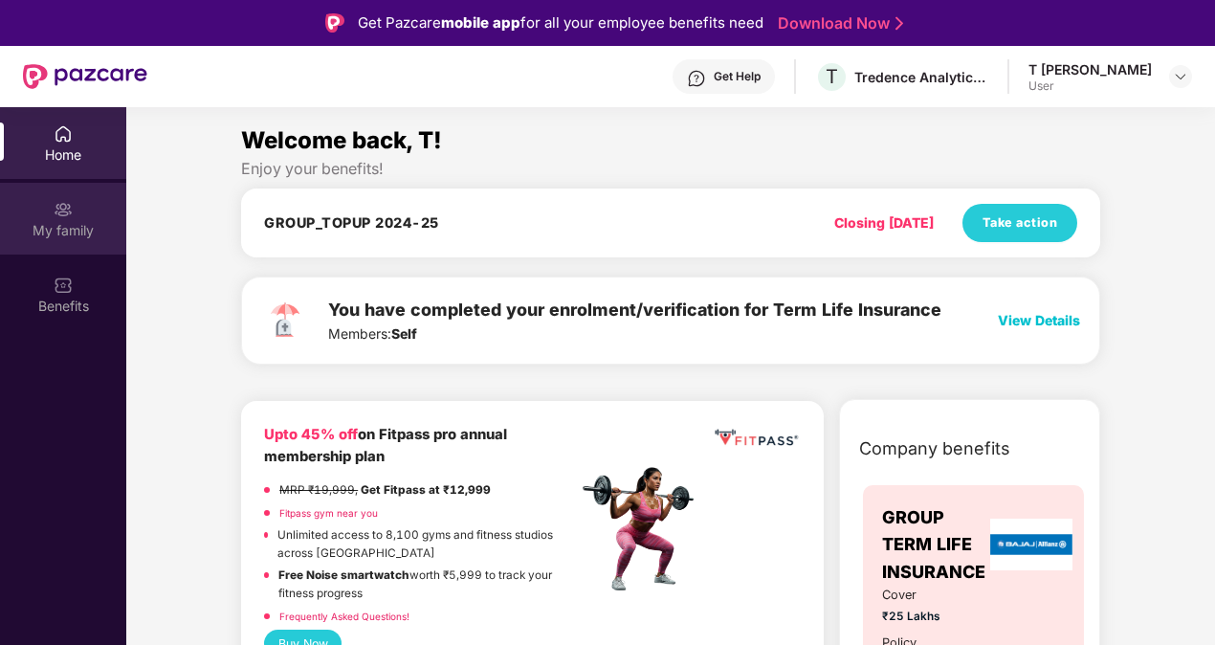
click at [35, 217] on div "My family" at bounding box center [63, 219] width 126 height 72
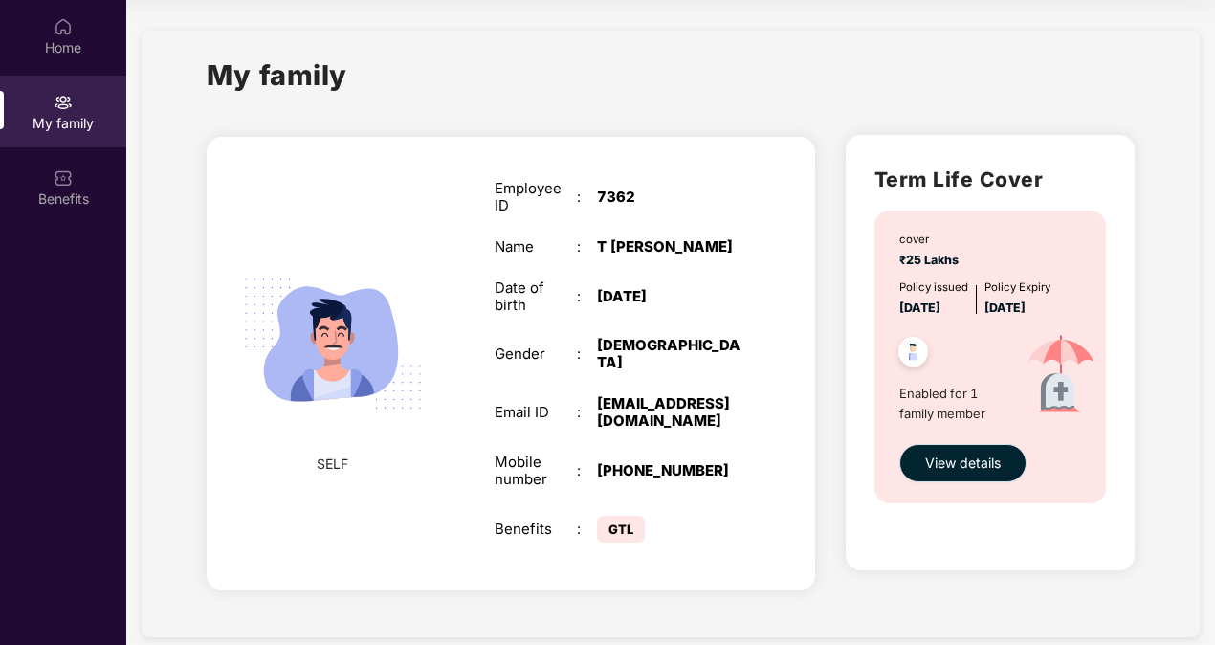
click at [974, 469] on span "View details" at bounding box center [963, 463] width 76 height 21
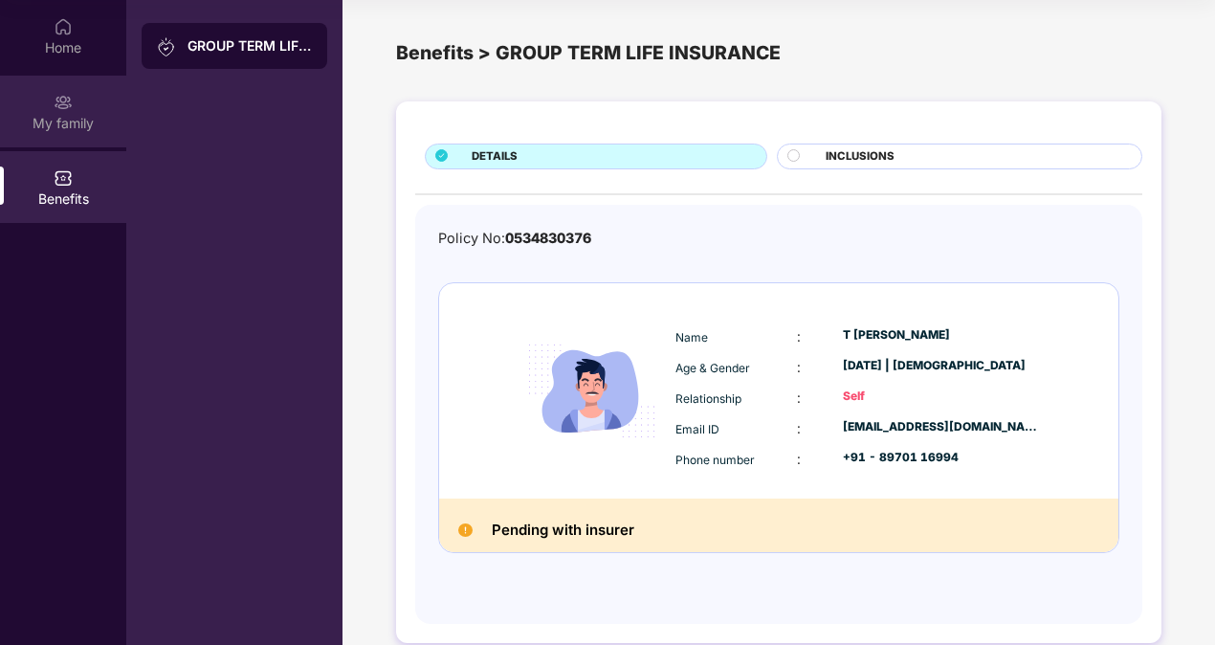
click at [109, 98] on div "My family" at bounding box center [63, 112] width 126 height 72
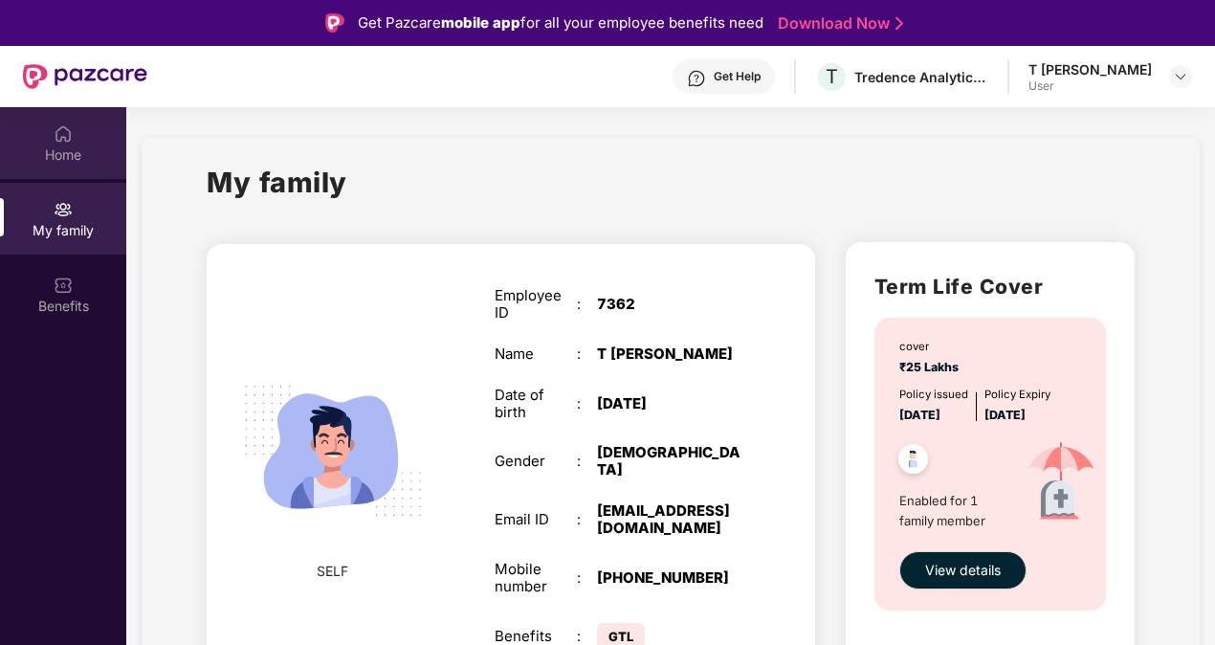
click at [81, 165] on div "Home" at bounding box center [63, 143] width 126 height 72
